Goal: Go to known website: Go to known website

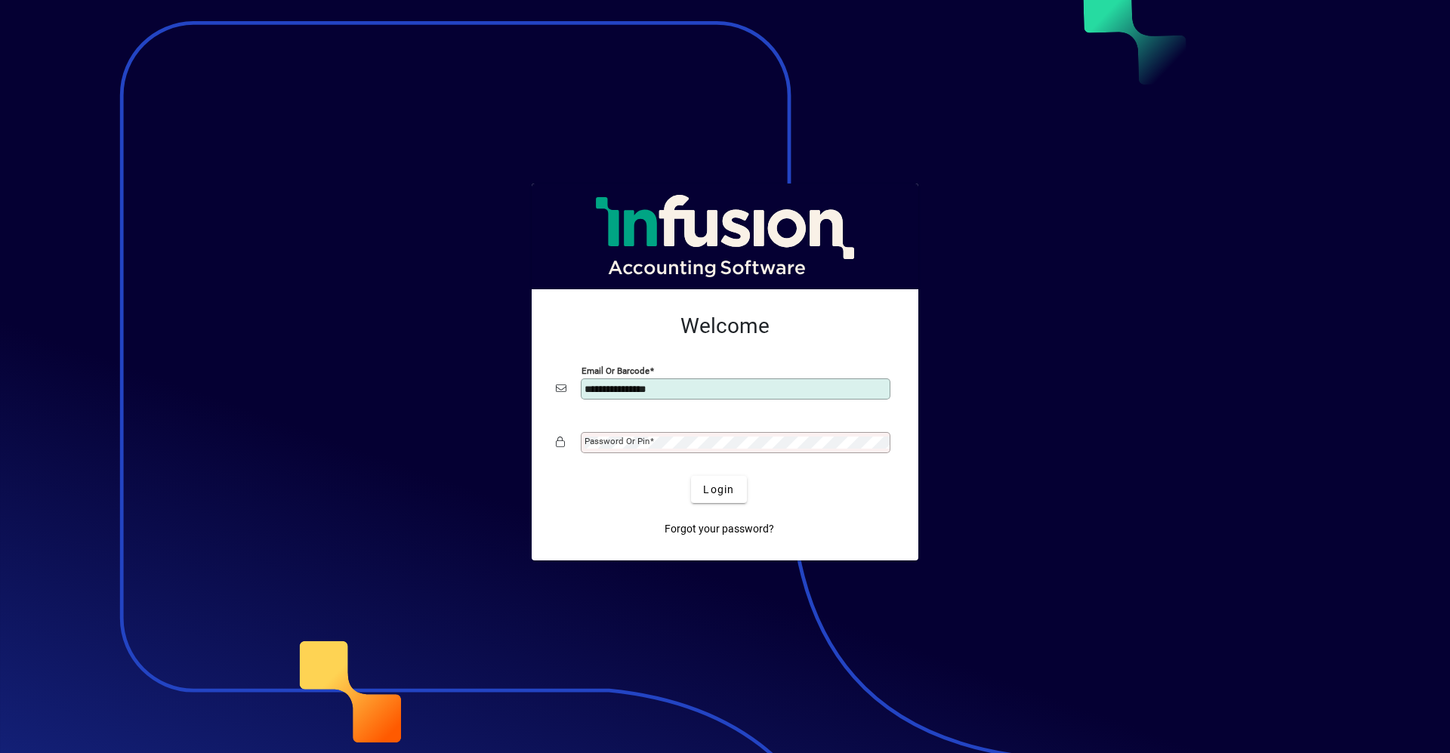
type input "**********"
click at [691, 476] on button "Login" at bounding box center [718, 489] width 55 height 27
